Goal: Obtain resource: Download file/media

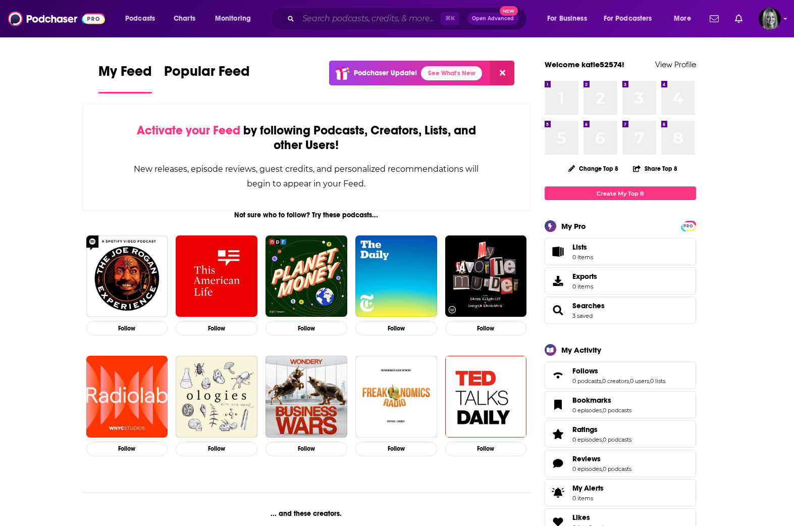
click at [323, 21] on input "Search podcasts, credits, & more..." at bounding box center [369, 19] width 142 height 16
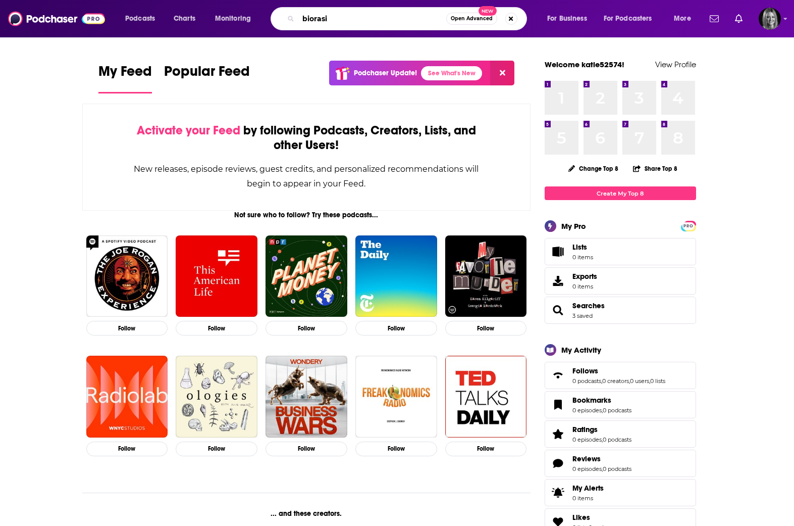
type input "biorasi"
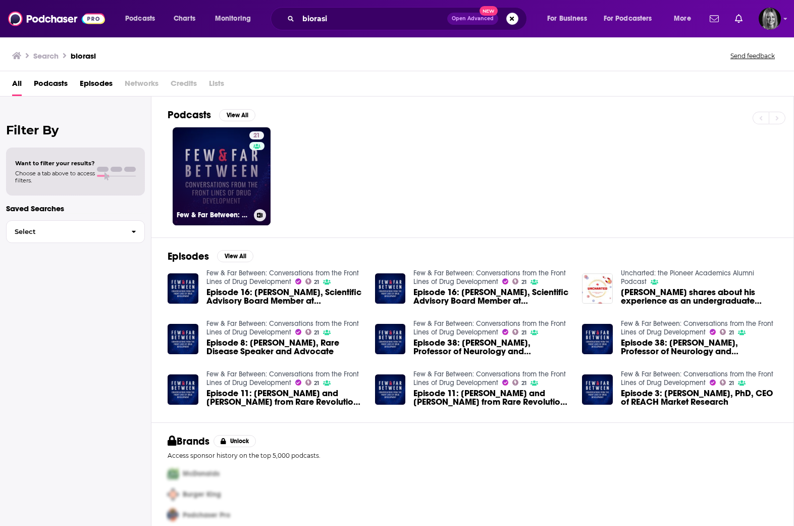
click at [230, 193] on link "21 Few & Far Between: Conversations from the Front Lines of Drug Development" at bounding box center [222, 176] width 98 height 98
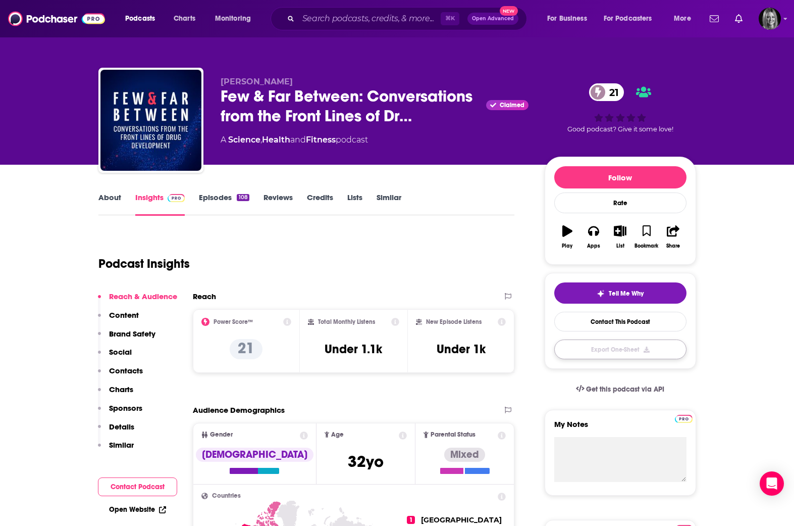
click at [636, 348] on button "Export One-Sheet" at bounding box center [620, 349] width 132 height 20
